Goal: Task Accomplishment & Management: Use online tool/utility

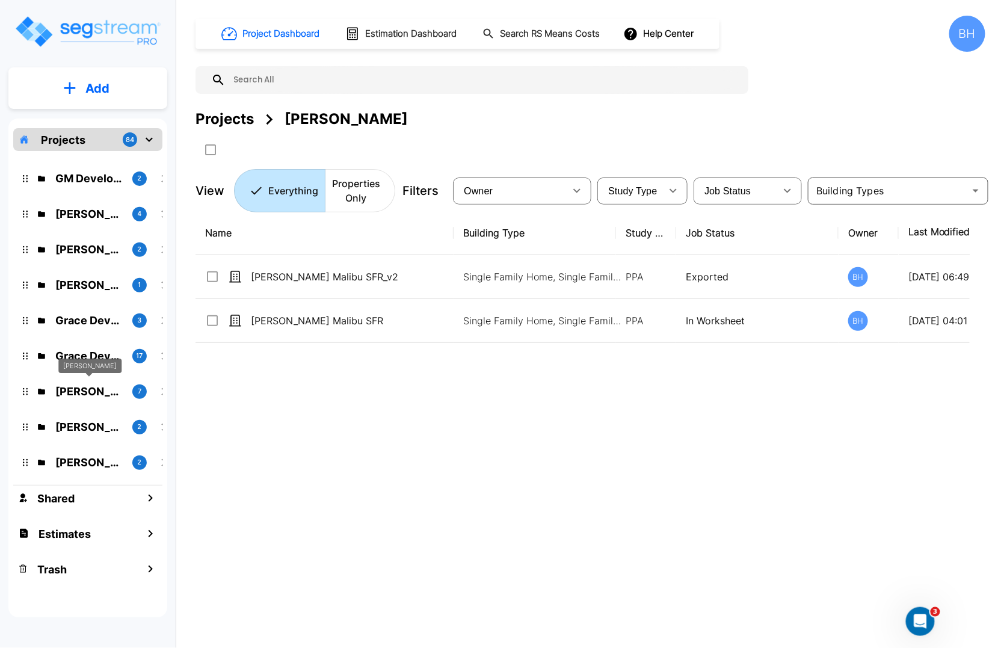
scroll to position [212, 0]
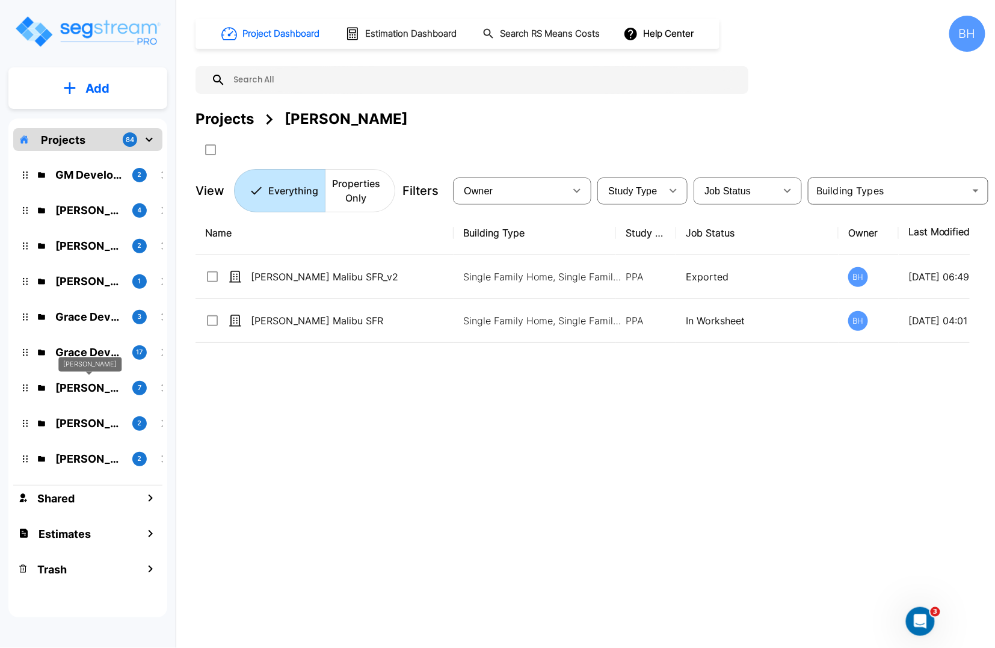
click at [85, 390] on p "Mike Schoenfeld" at bounding box center [88, 388] width 67 height 16
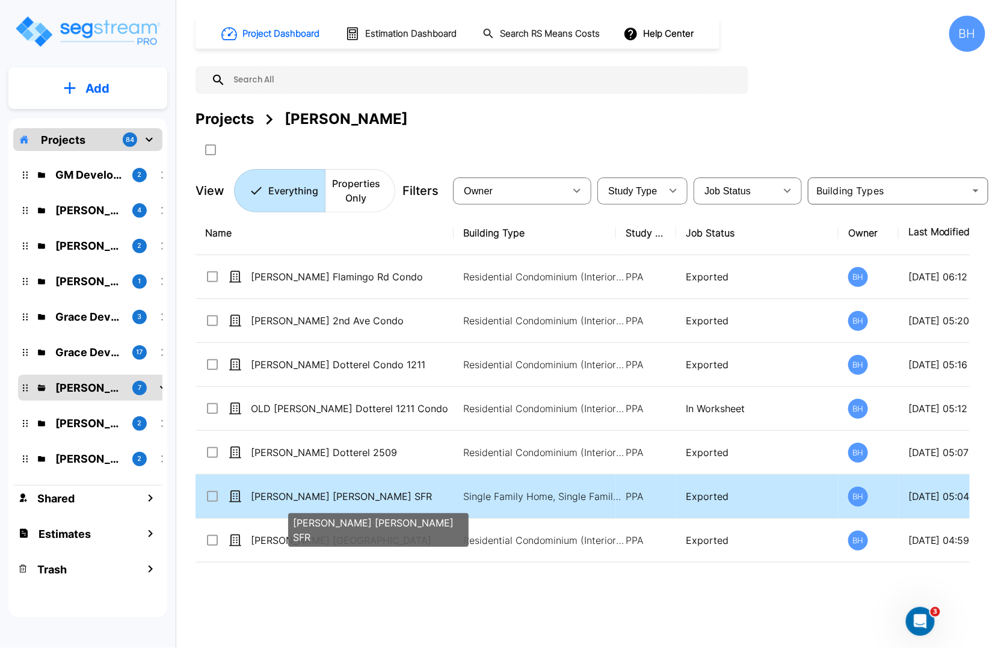
click at [308, 502] on p "[PERSON_NAME] [PERSON_NAME] SFR" at bounding box center [350, 496] width 198 height 14
checkbox input "true"
click at [308, 502] on p "[PERSON_NAME] [PERSON_NAME] SFR" at bounding box center [350, 496] width 198 height 14
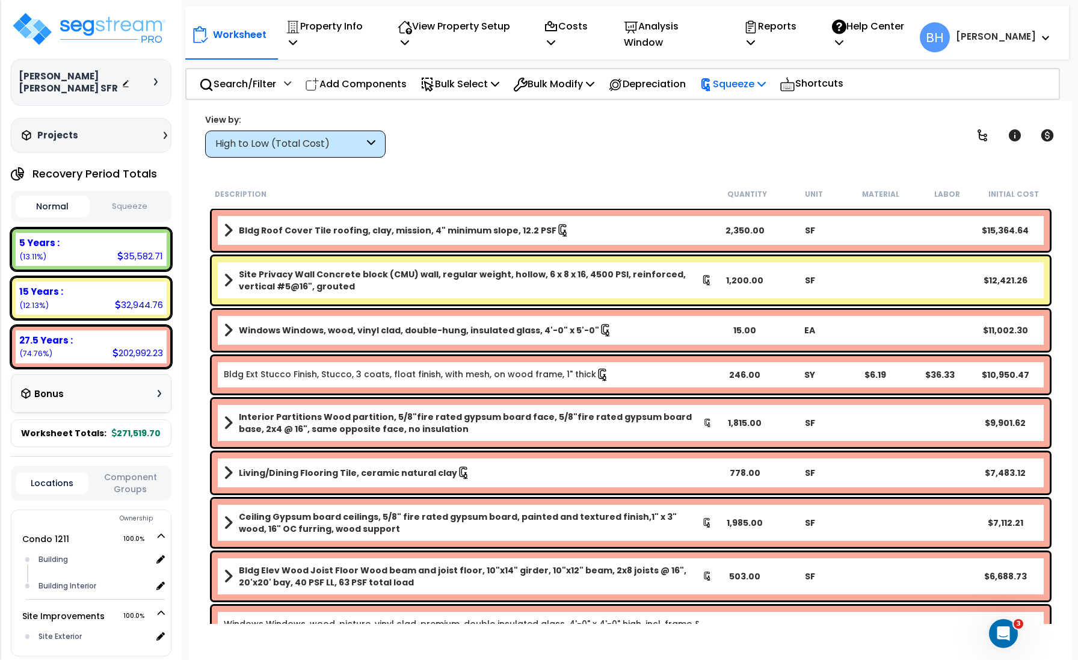
click at [764, 76] on p "Squeeze" at bounding box center [733, 84] width 66 height 16
click at [746, 100] on link "Re-squeeze" at bounding box center [753, 111] width 119 height 24
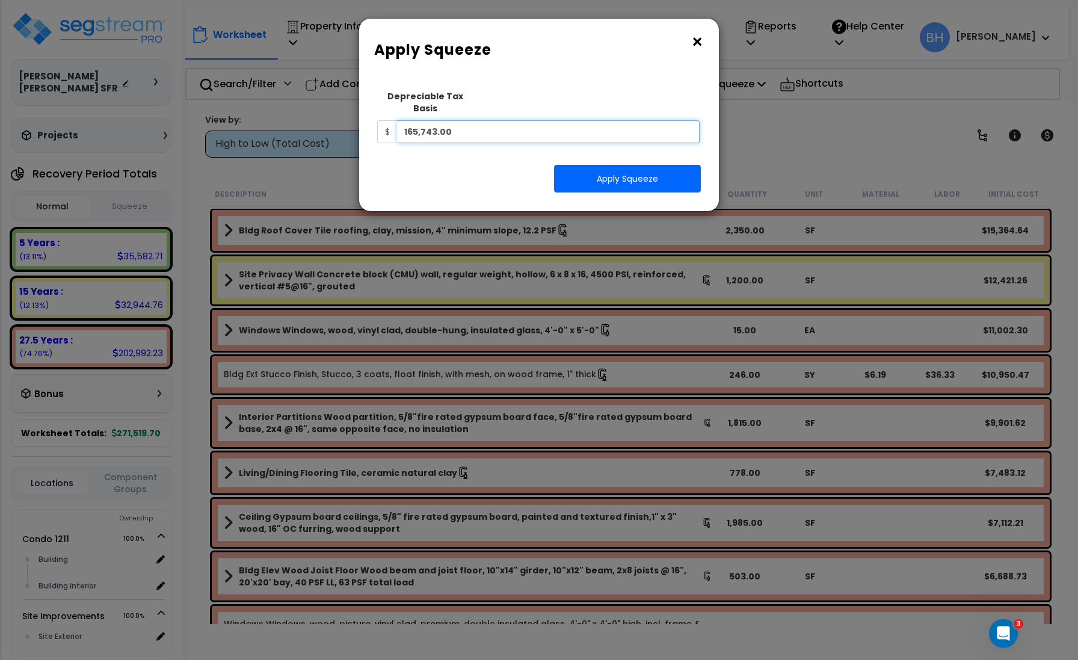
click at [478, 120] on input "165,743.00" at bounding box center [548, 131] width 303 height 23
type input "186,093"
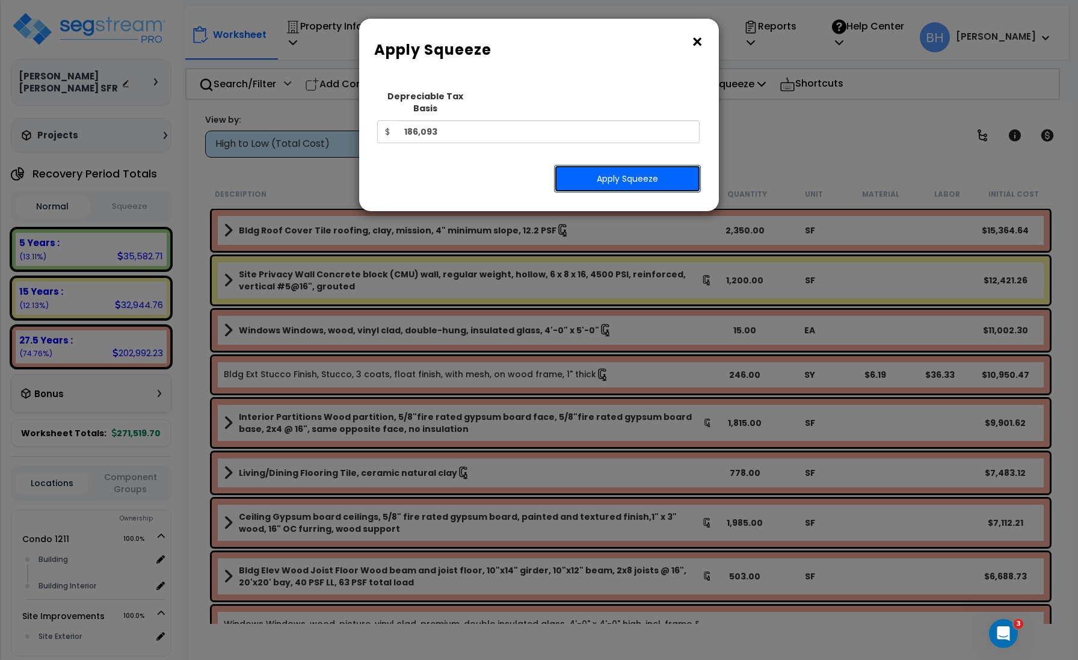
click at [613, 173] on button "Apply Squeeze" at bounding box center [627, 179] width 147 height 28
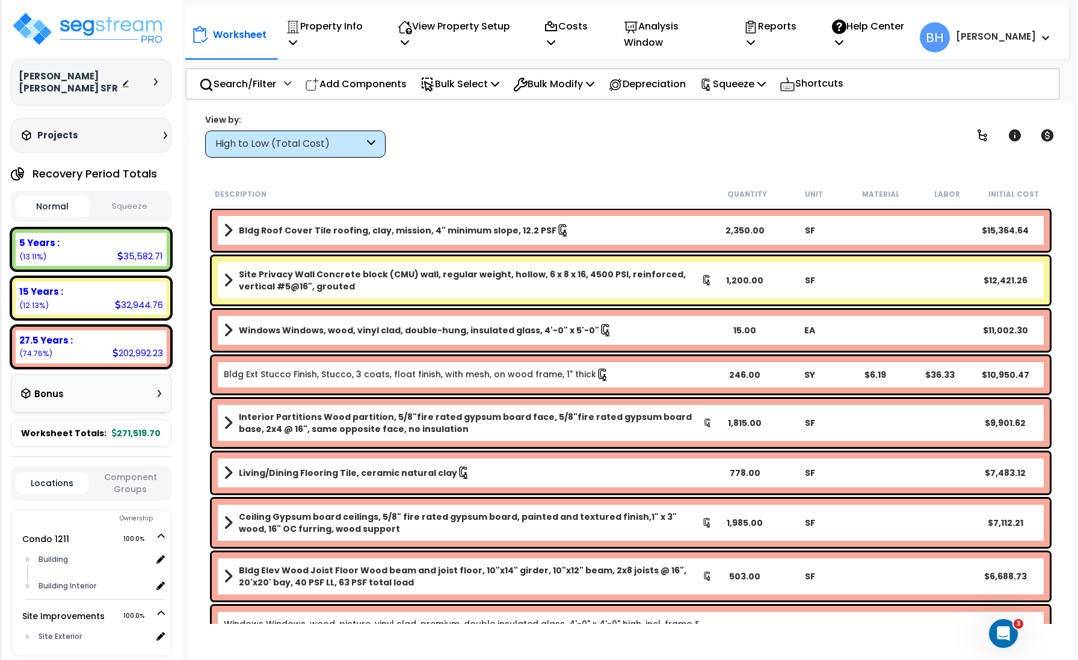
click at [126, 212] on button "Squeeze" at bounding box center [130, 206] width 74 height 21
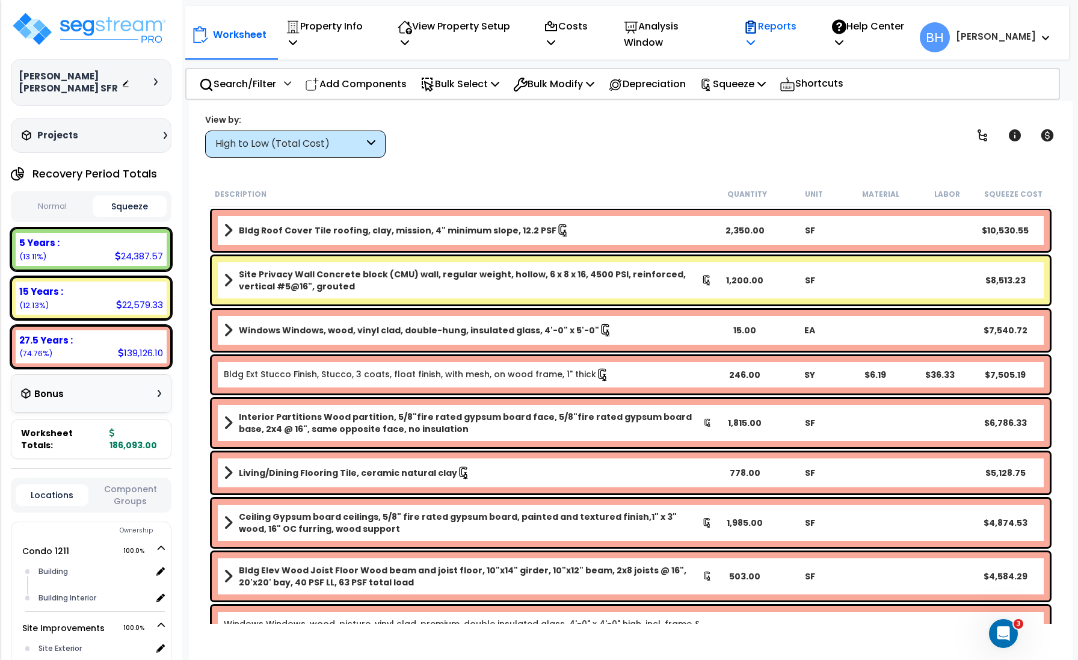
click at [801, 34] on p "Reports" at bounding box center [775, 34] width 63 height 32
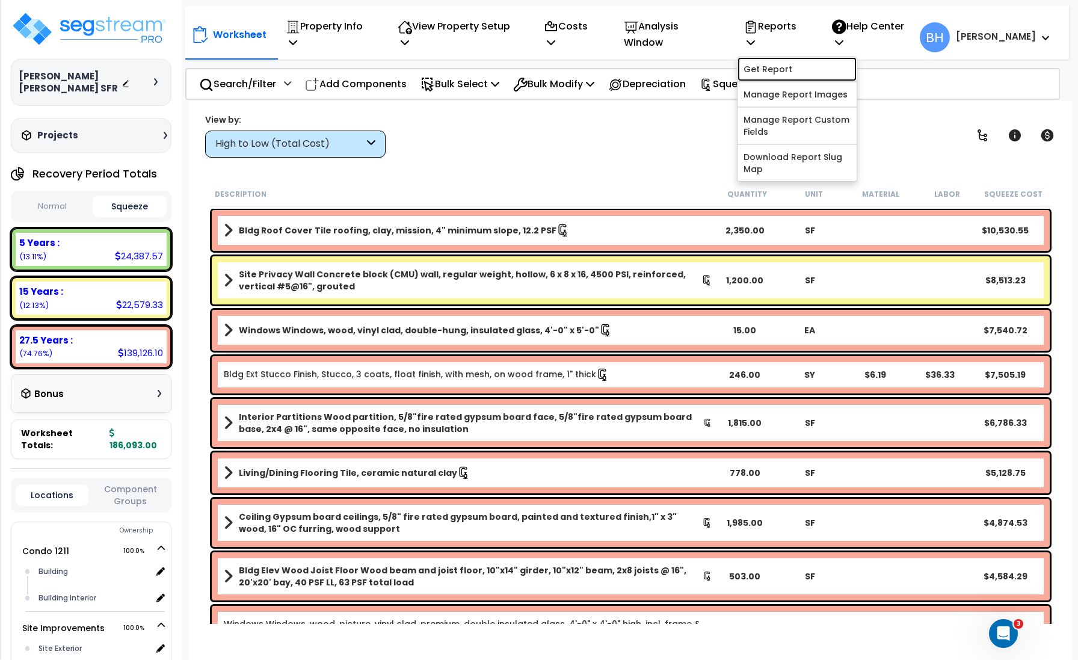
click at [799, 63] on link "Get Report" at bounding box center [797, 69] width 119 height 24
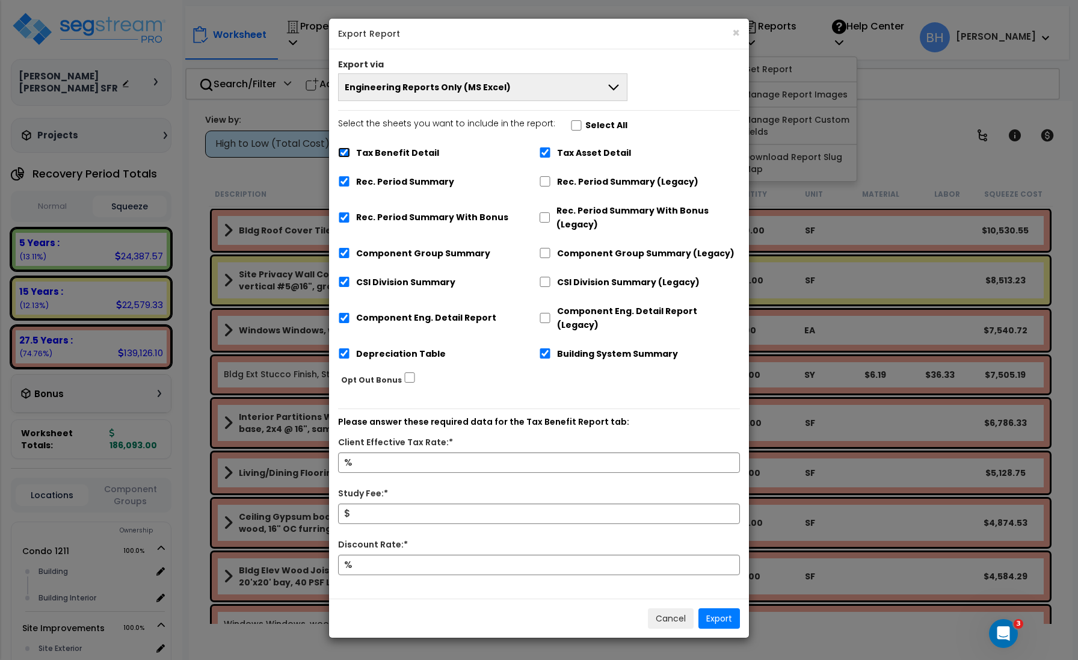
click at [339, 152] on input "Tax Benefit Detail" at bounding box center [344, 152] width 12 height 10
checkbox input "false"
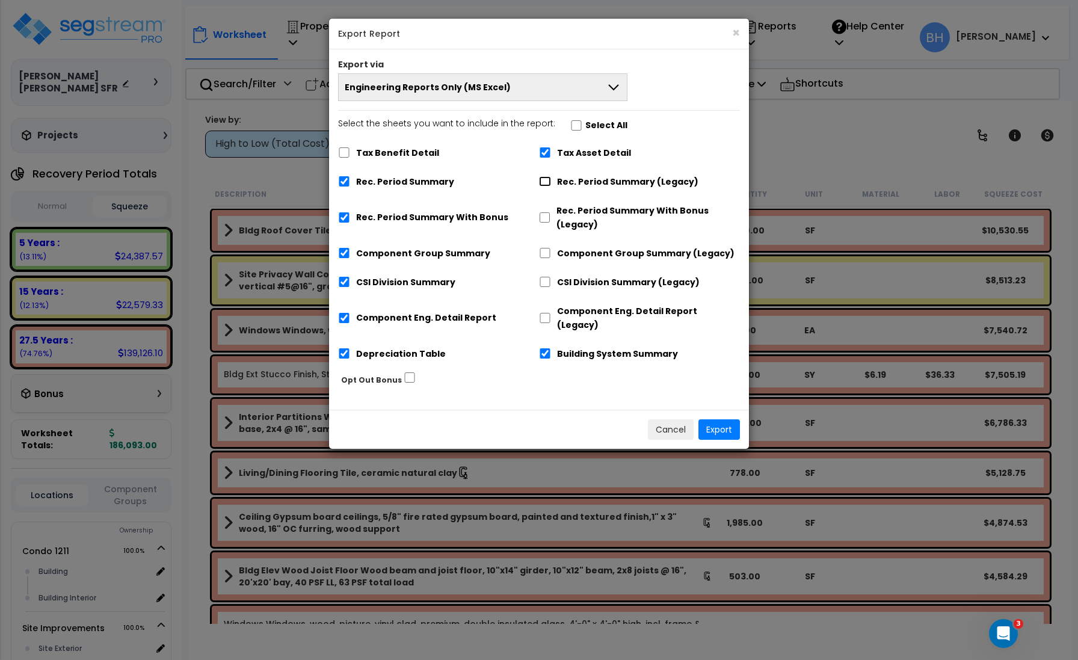
click at [546, 178] on input "Rec. Period Summary (Legacy)" at bounding box center [545, 181] width 12 height 10
checkbox input "true"
checkbox input "false"
drag, startPoint x: 542, startPoint y: 220, endPoint x: 542, endPoint y: 233, distance: 13.2
click at [542, 220] on input "Rec. Period Summary With Bonus (Legacy)" at bounding box center [544, 217] width 11 height 10
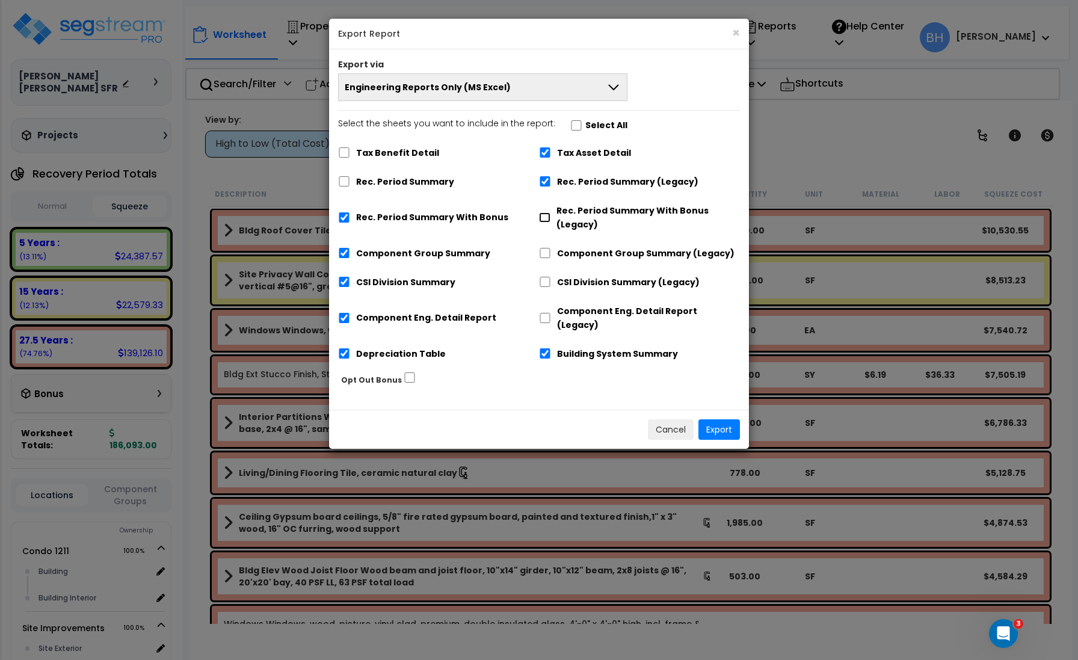
checkbox input "true"
checkbox input "false"
click at [546, 254] on input "Component Group Summary (Legacy)" at bounding box center [545, 253] width 12 height 10
checkbox input "true"
checkbox input "false"
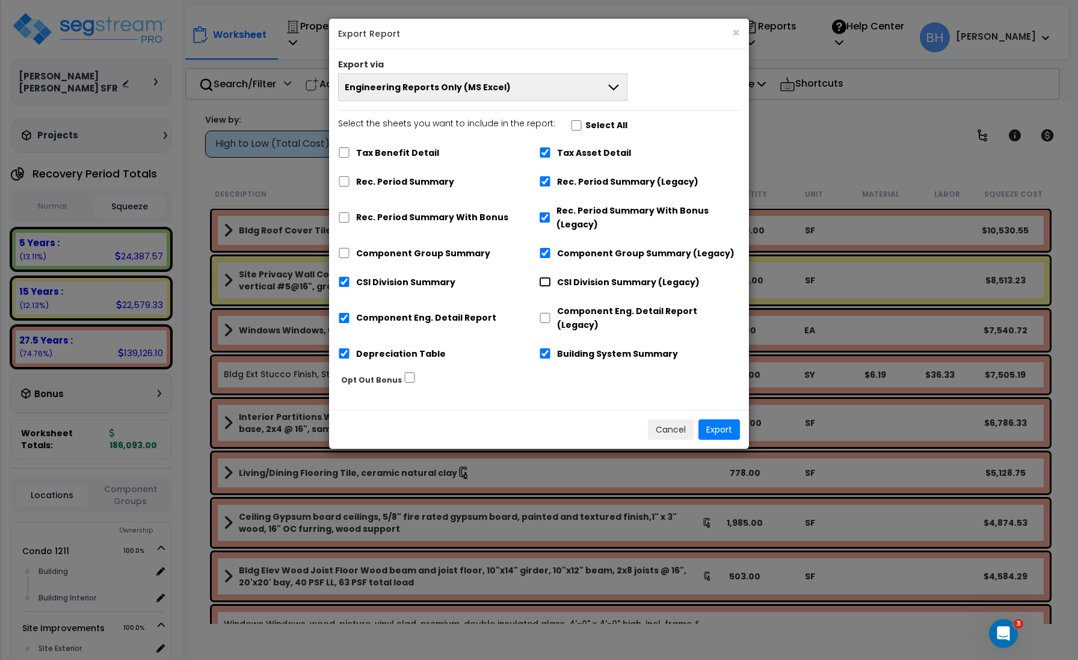
drag, startPoint x: 543, startPoint y: 283, endPoint x: 548, endPoint y: 293, distance: 11.0
click at [543, 283] on input "CSI Division Summary (Legacy)" at bounding box center [545, 282] width 12 height 10
checkbox input "true"
checkbox input "false"
click at [547, 313] on input "Component Eng. Detail Report (Legacy)" at bounding box center [545, 318] width 12 height 10
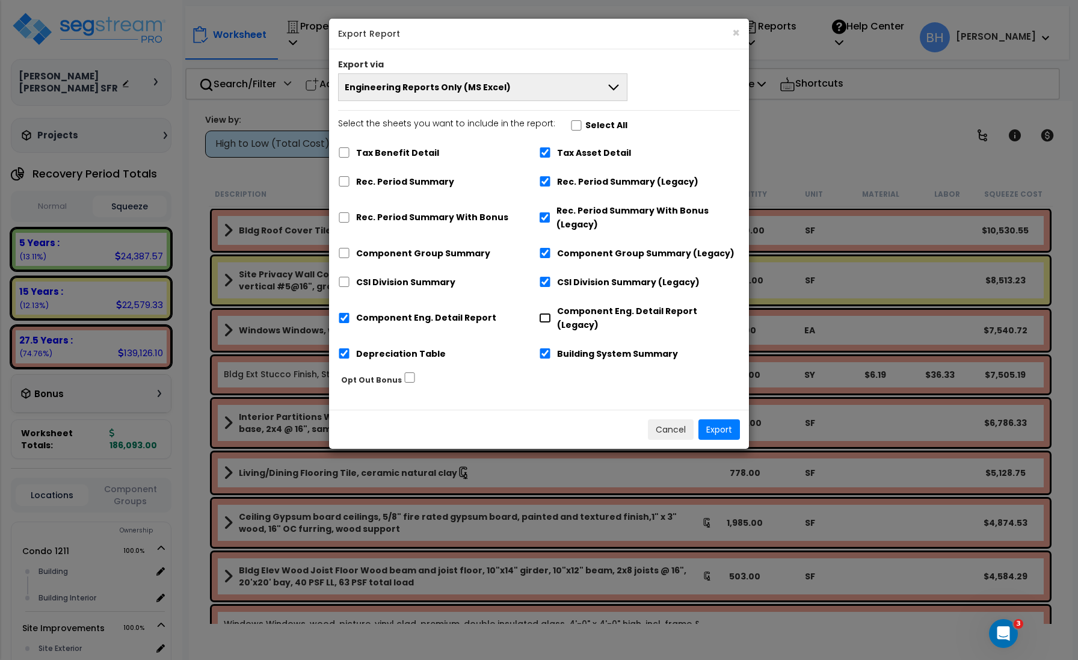
checkbox input "true"
checkbox input "false"
click at [544, 348] on input "Building System Summary" at bounding box center [545, 353] width 12 height 10
checkbox input "false"
click at [587, 87] on button "Engineering Reports Only (MS Excel)" at bounding box center [482, 87] width 289 height 28
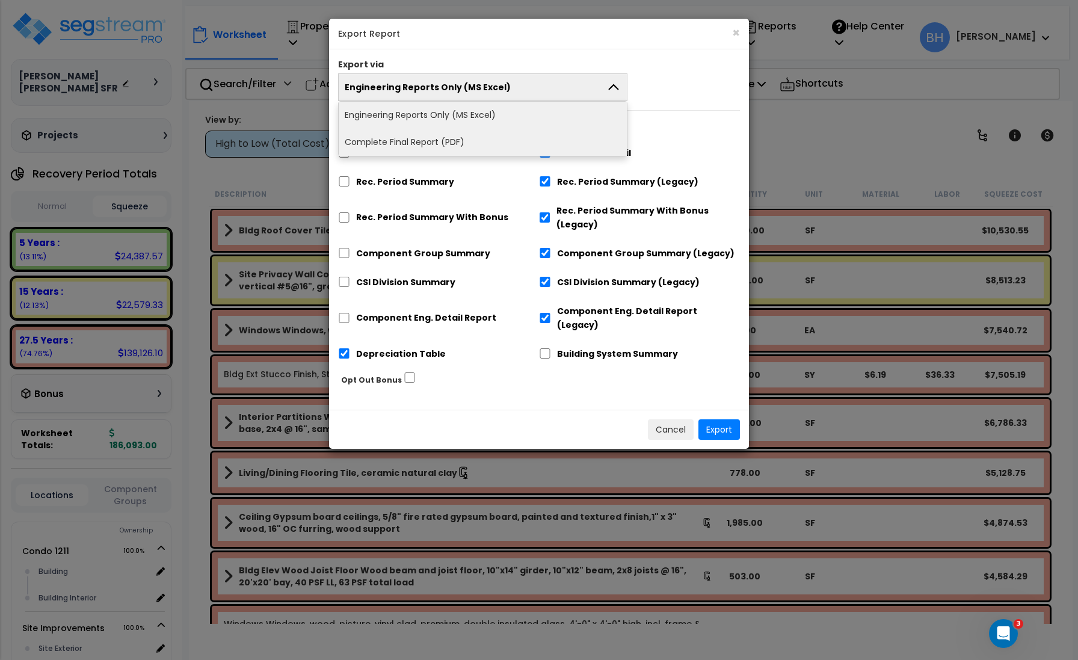
click at [420, 137] on li "Complete Final Report (PDF)" at bounding box center [483, 142] width 288 height 27
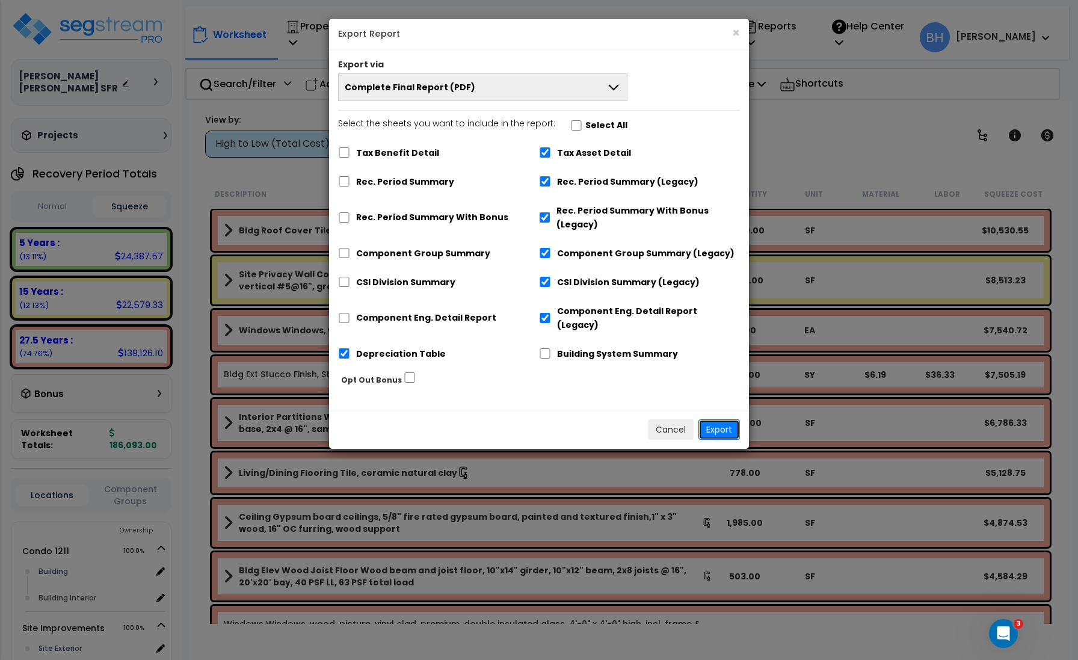
click at [721, 422] on button "Export" at bounding box center [719, 429] width 42 height 20
